Goal: Check status: Check status

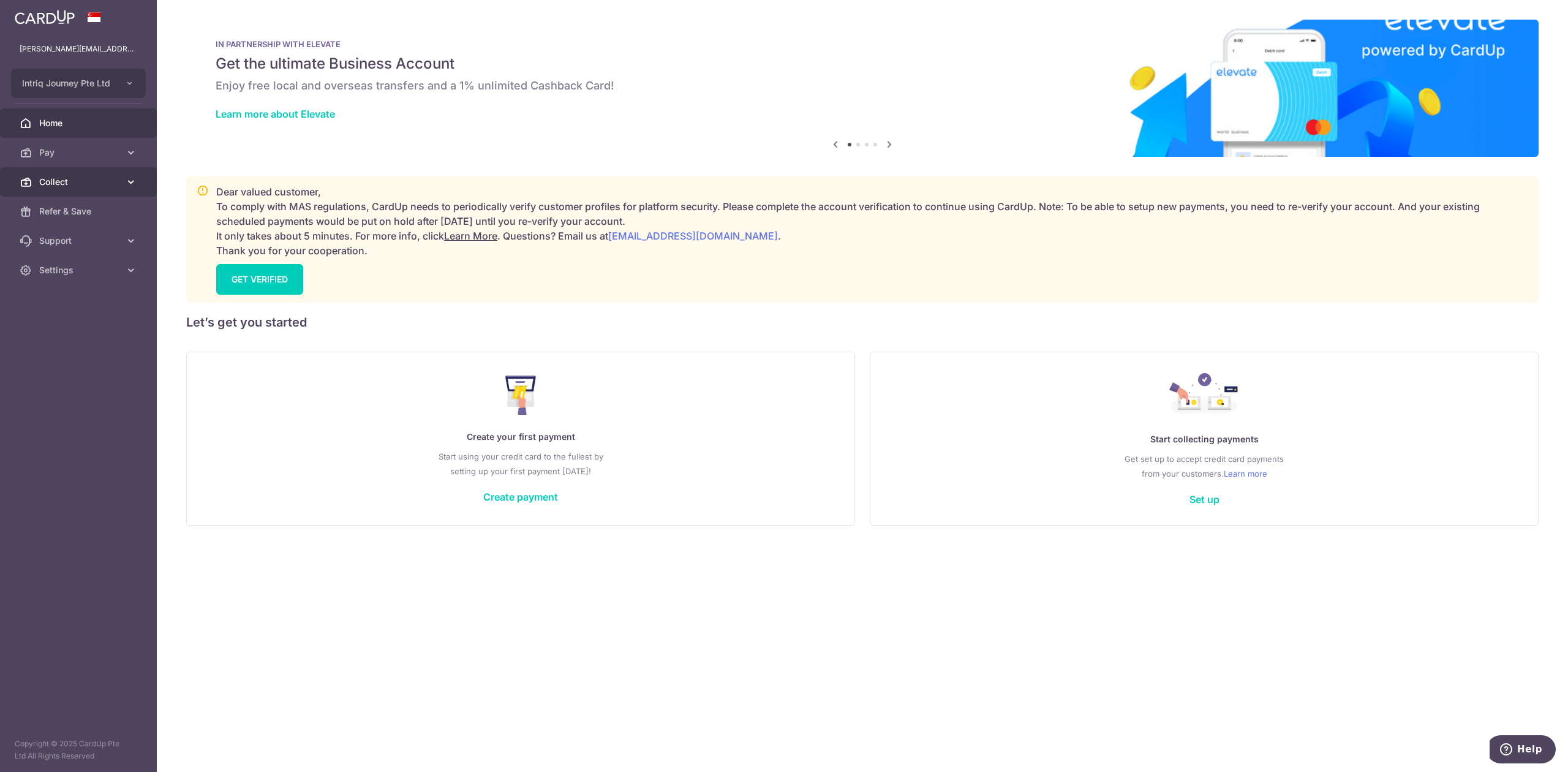
click at [63, 182] on span "Collect" at bounding box center [80, 182] width 81 height 12
click at [66, 201] on link "Dashboard" at bounding box center [78, 211] width 157 height 30
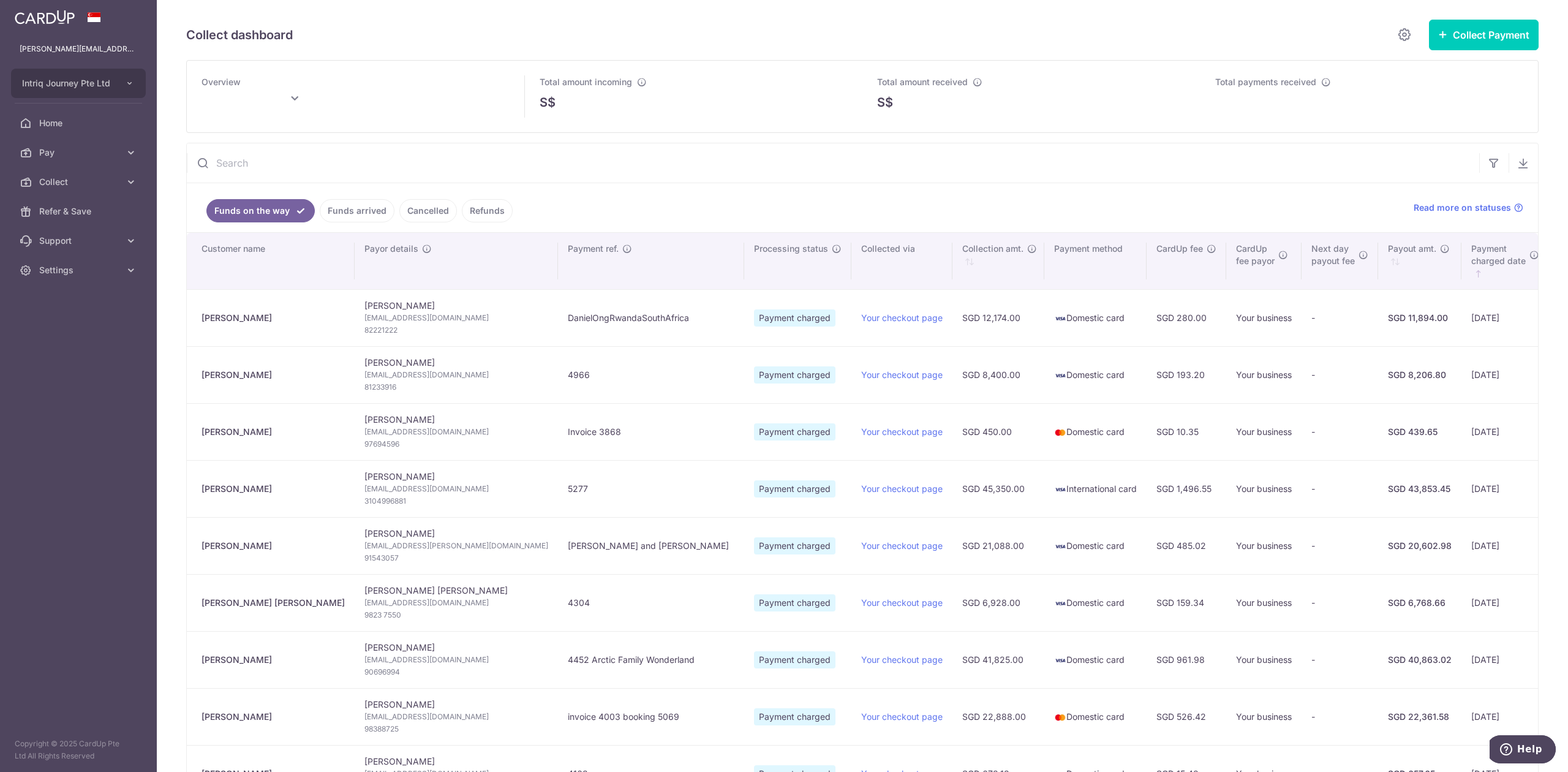
type input "[DATE]"
click at [86, 192] on link "Collect" at bounding box center [78, 182] width 157 height 30
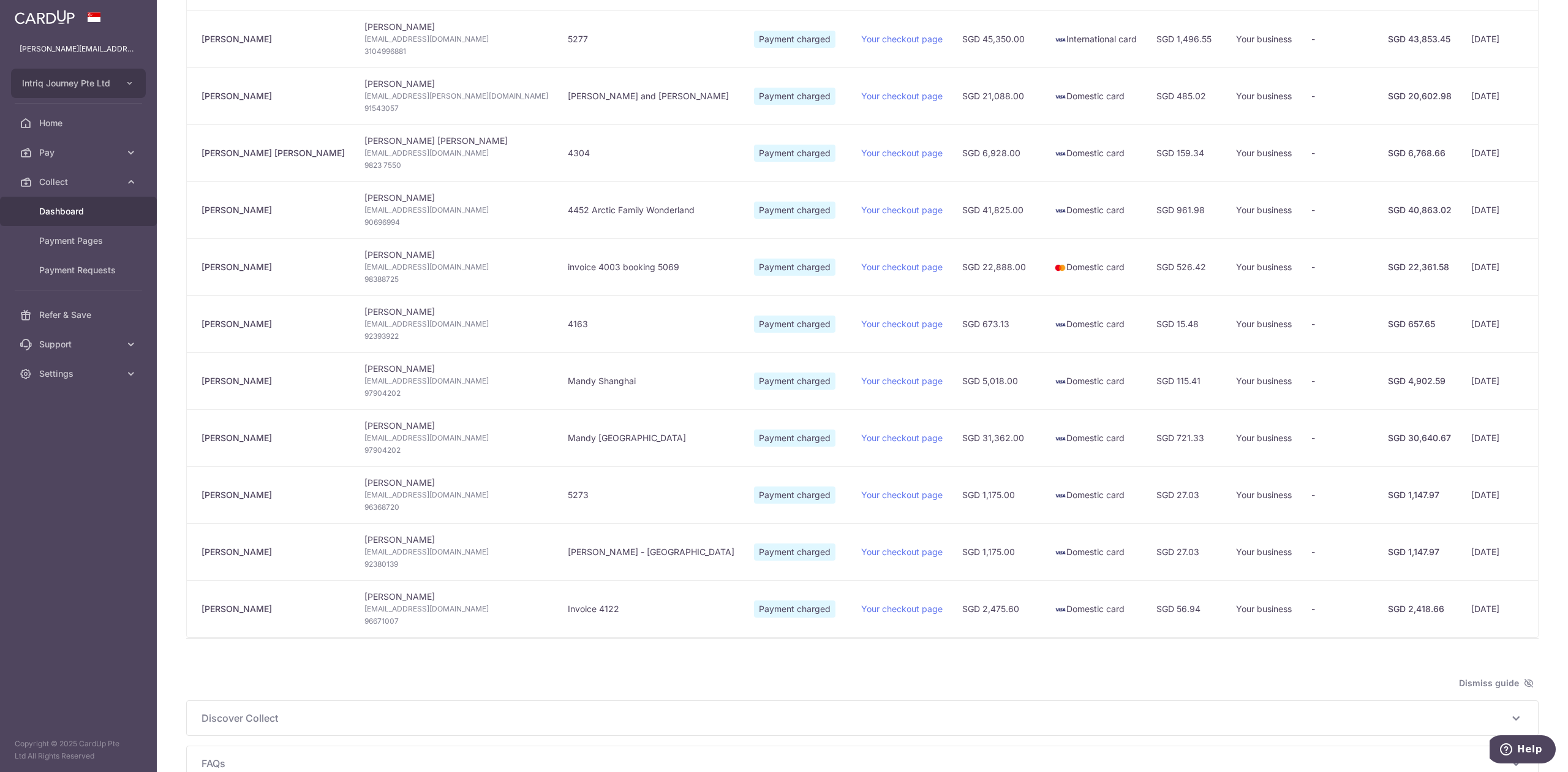
scroll to position [540, 0]
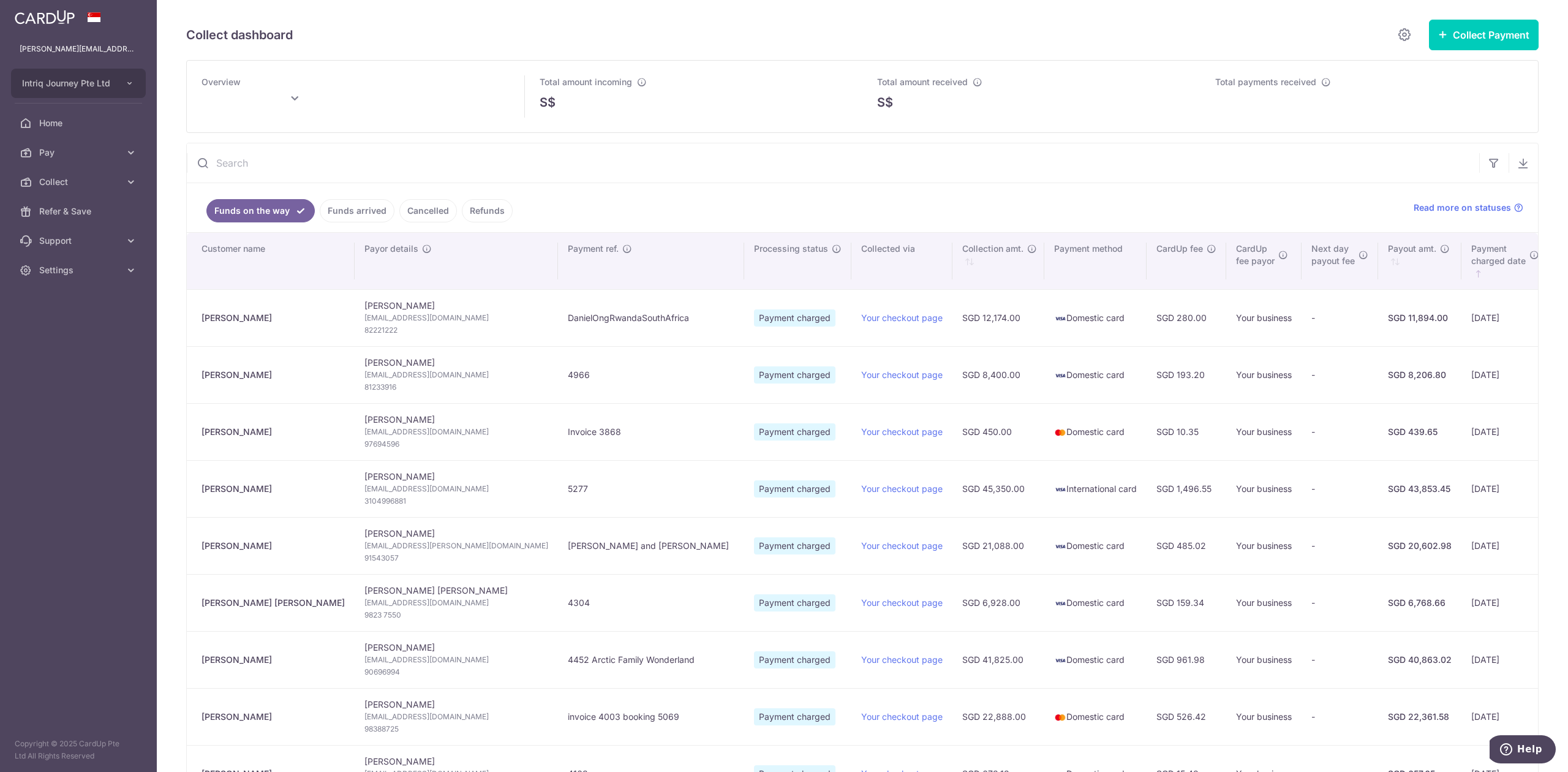
click at [372, 216] on link "Funds arrived" at bounding box center [357, 211] width 75 height 23
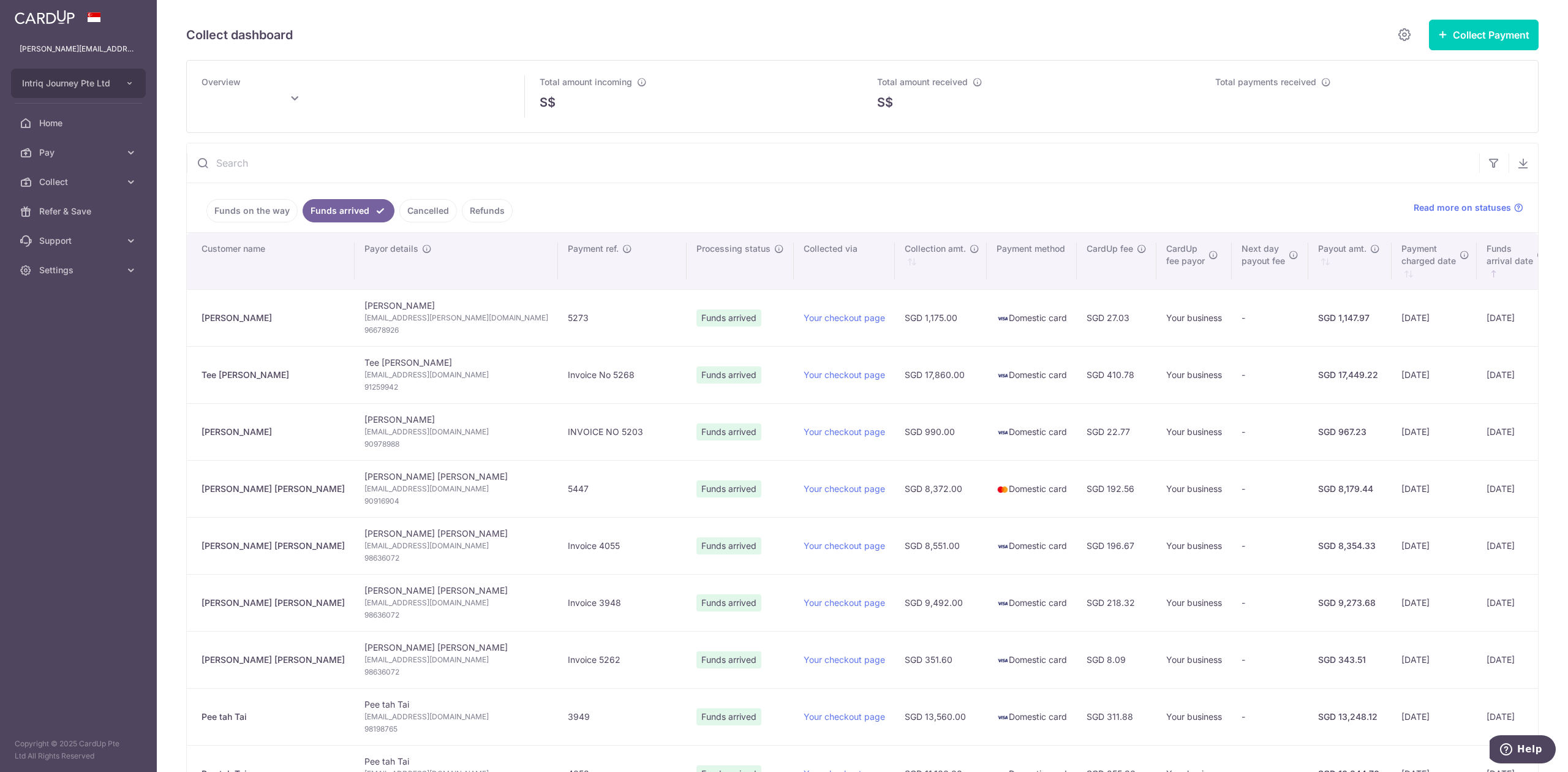
type input "[DATE]"
click at [278, 221] on link "Funds on the way" at bounding box center [252, 211] width 91 height 23
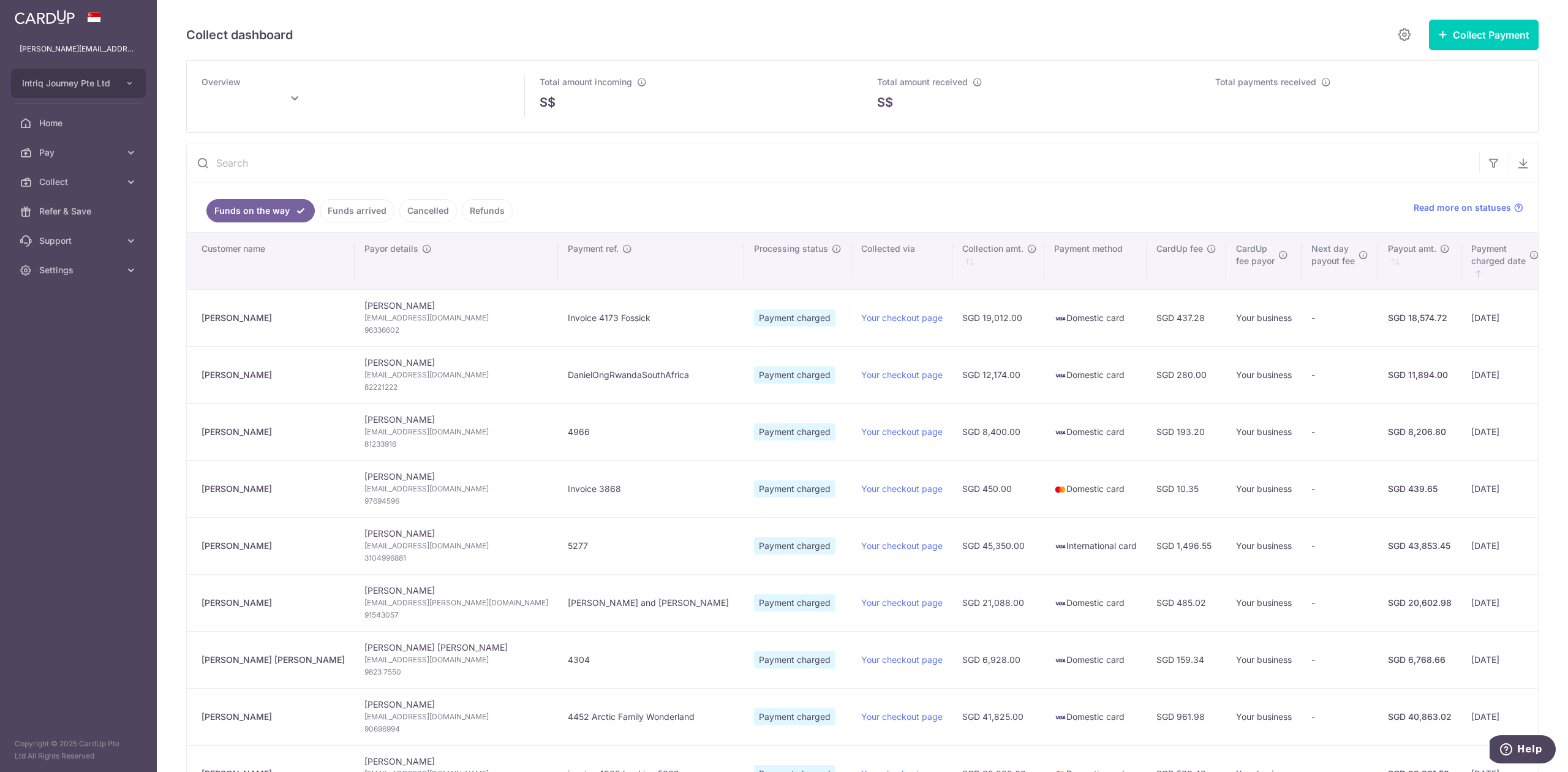
type input "October 2025"
